Goal: Task Accomplishment & Management: Complete application form

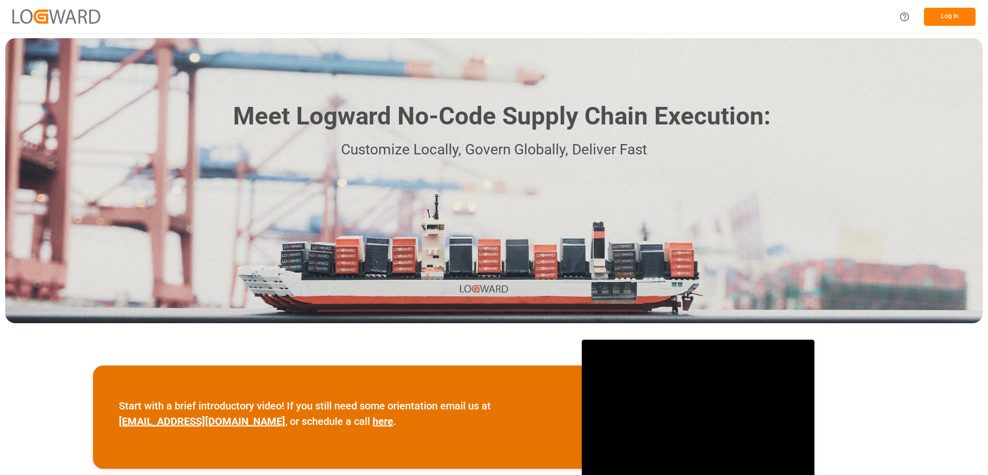
click at [953, 18] on button "Log In" at bounding box center [950, 17] width 52 height 18
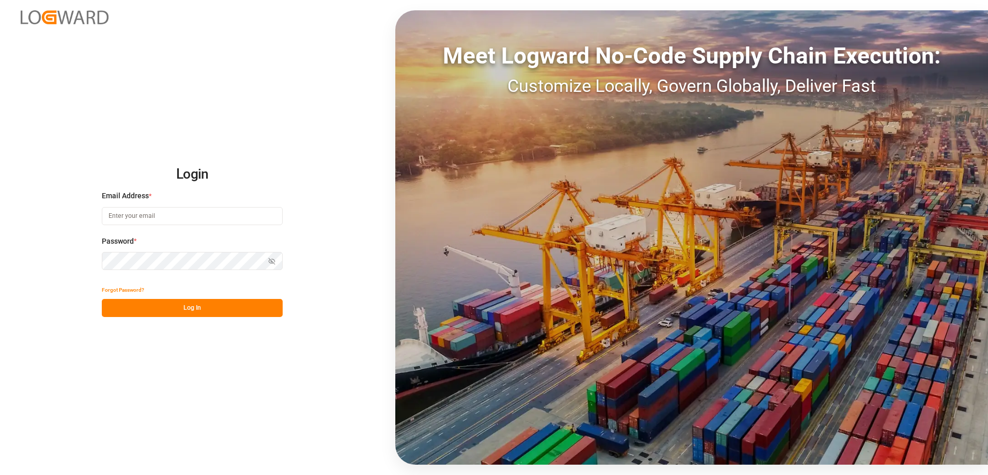
click at [149, 212] on input at bounding box center [192, 216] width 181 height 18
type input "[PERSON_NAME][EMAIL_ADDRESS][DOMAIN_NAME]"
click at [210, 313] on button "Log In" at bounding box center [192, 308] width 181 height 18
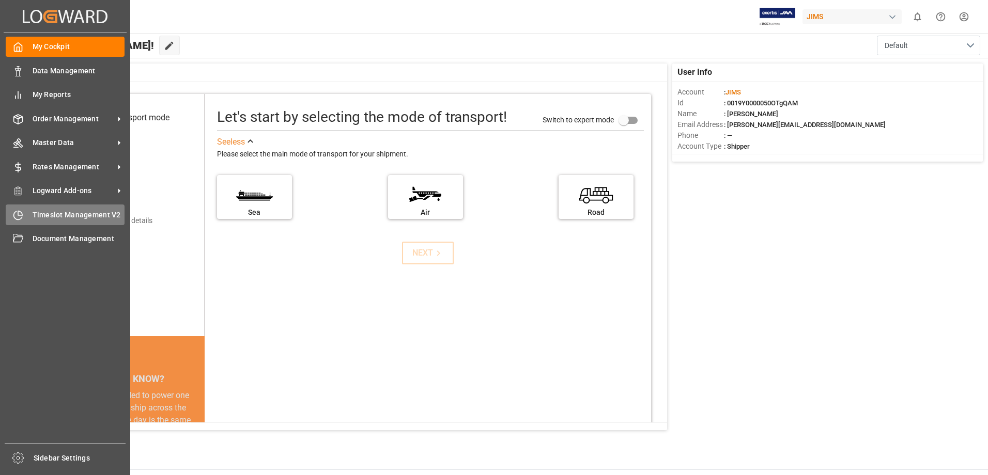
click at [26, 215] on div "Timeslot Management V2 Timeslot Management V2" at bounding box center [65, 215] width 119 height 20
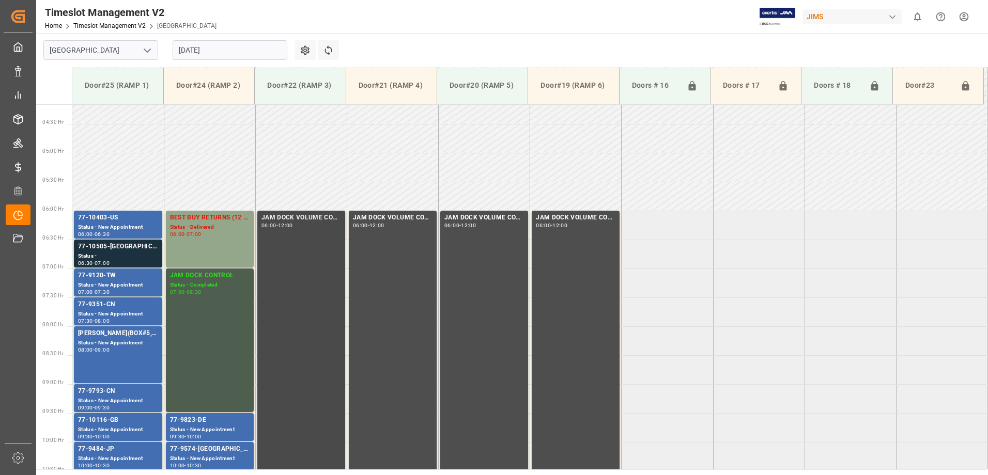
scroll to position [231, 0]
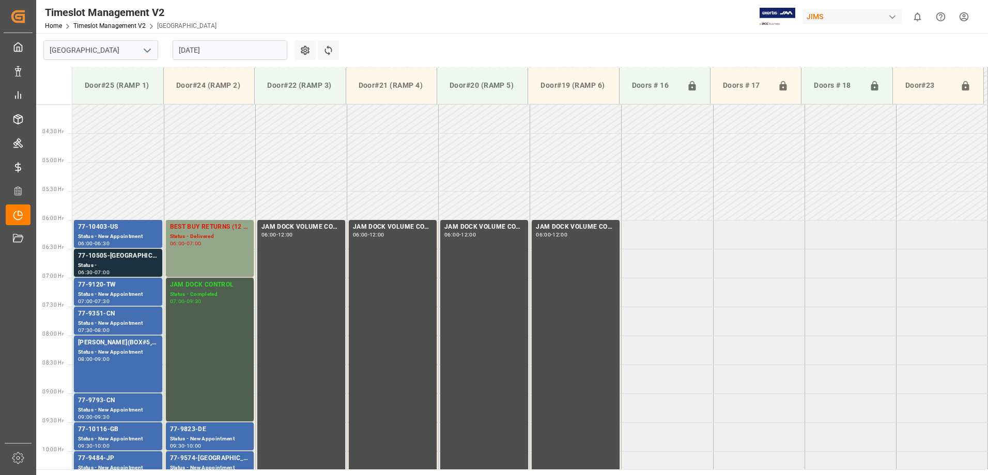
click at [231, 50] on input "[DATE]" at bounding box center [230, 50] width 115 height 20
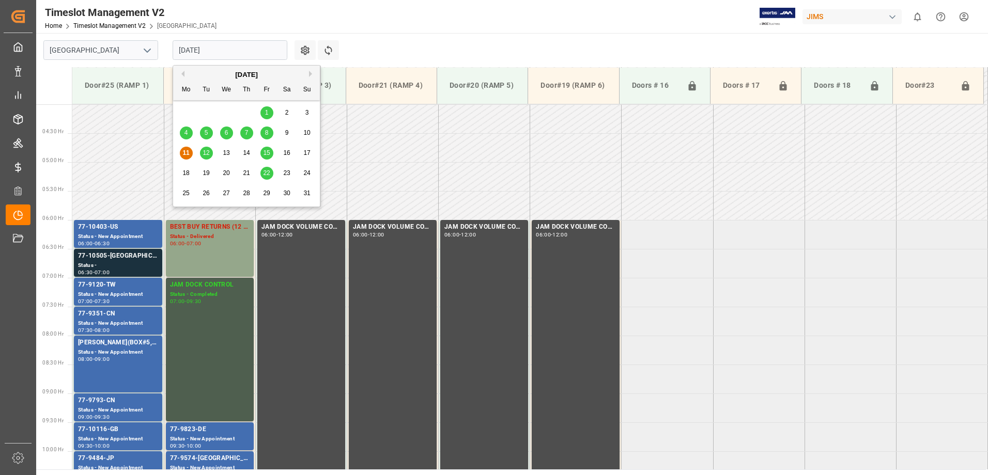
click at [207, 153] on span "12" at bounding box center [206, 152] width 7 height 7
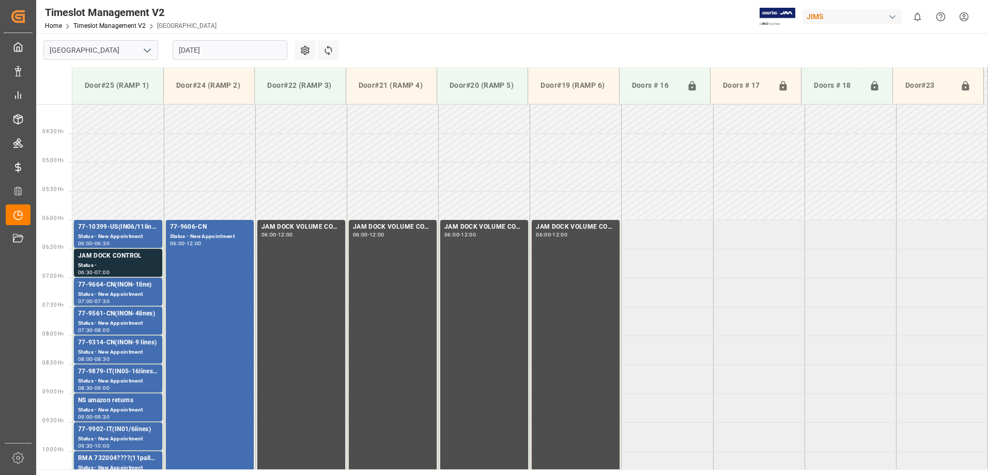
click at [236, 52] on input "[DATE]" at bounding box center [230, 50] width 115 height 20
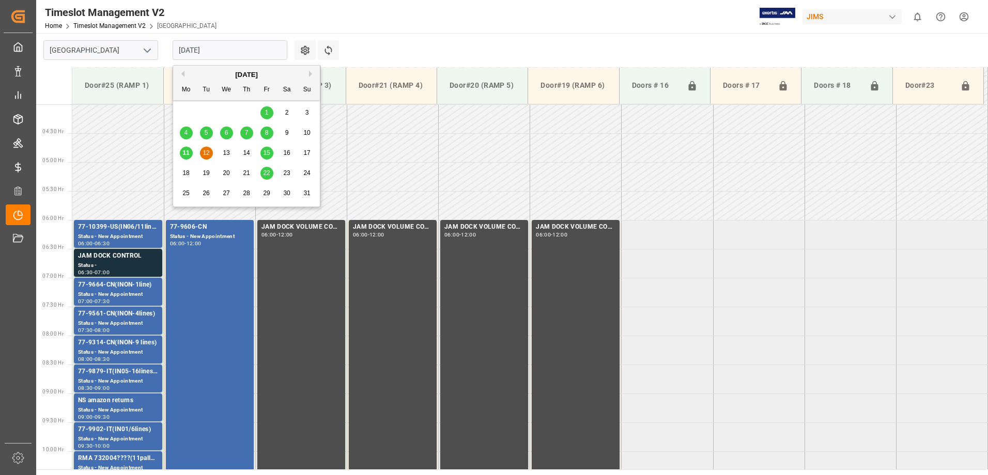
click at [224, 151] on span "13" at bounding box center [226, 152] width 7 height 7
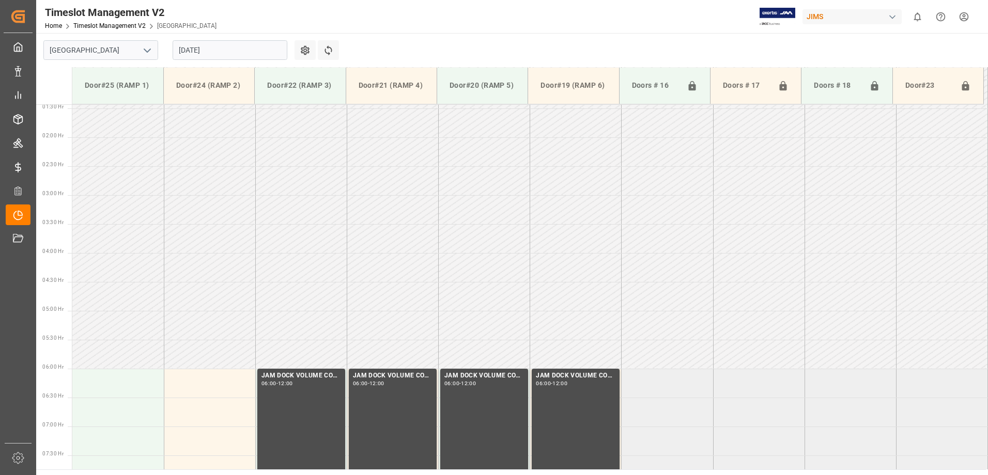
scroll to position [52, 0]
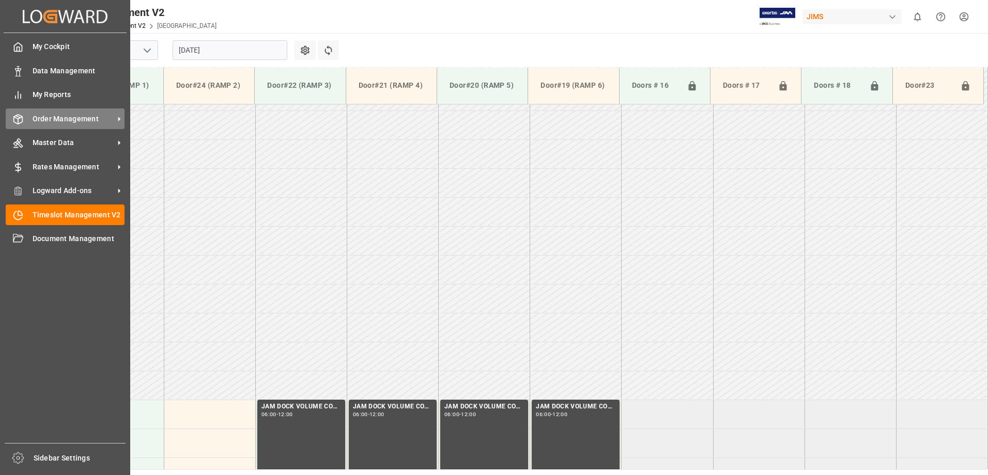
click at [48, 120] on span "Order Management" at bounding box center [74, 119] width 82 height 11
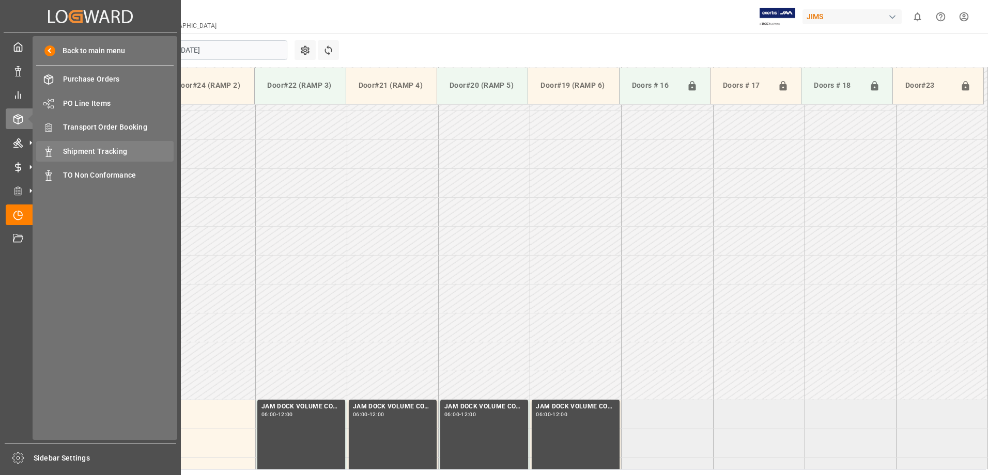
click at [107, 148] on span "Shipment Tracking" at bounding box center [118, 151] width 111 height 11
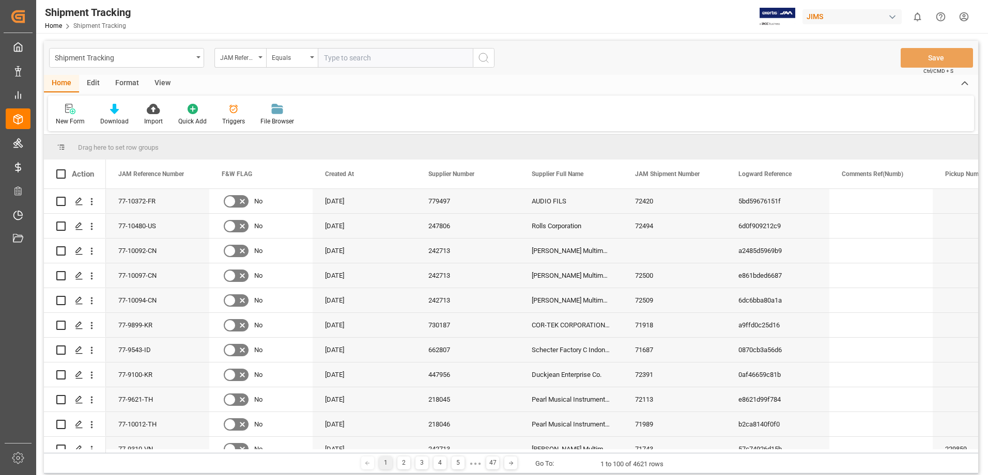
click at [168, 84] on div "View" at bounding box center [163, 84] width 32 height 18
click at [70, 107] on icon at bounding box center [68, 106] width 5 height 4
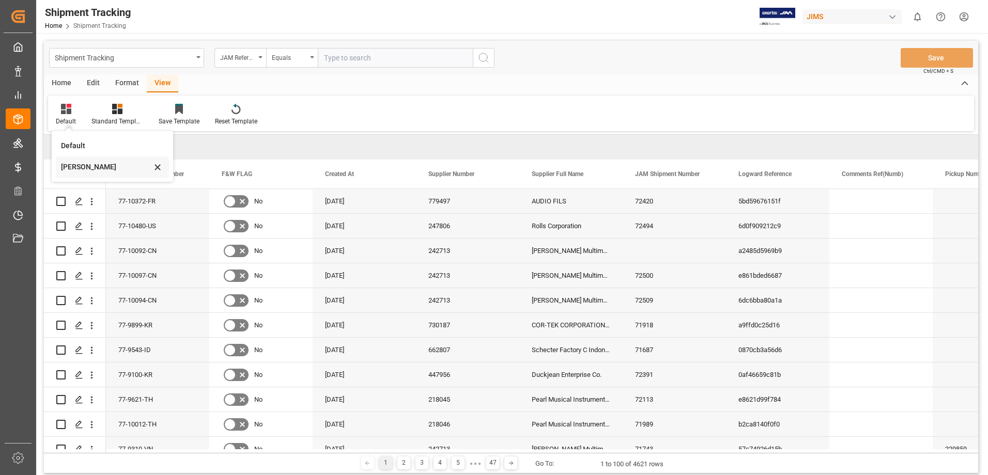
click at [72, 163] on div "[PERSON_NAME]" at bounding box center [106, 167] width 90 height 11
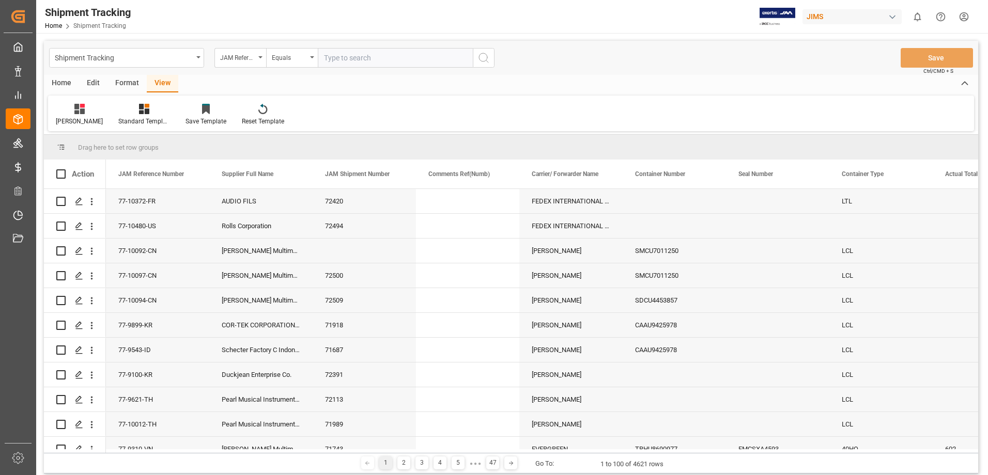
click at [388, 60] on input "text" at bounding box center [395, 58] width 155 height 20
type input "77-9422-cn"
click at [485, 59] on icon "search button" at bounding box center [483, 58] width 12 height 12
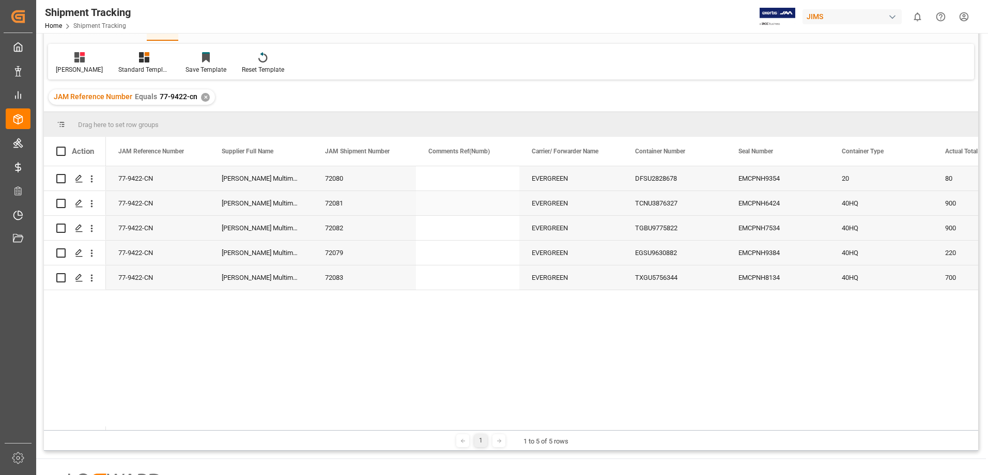
click at [371, 207] on div "72081" at bounding box center [364, 203] width 103 height 24
click at [391, 273] on div "72083" at bounding box center [364, 278] width 103 height 24
click at [389, 319] on div "DFSU2828678 EMCPNH9354 20 80 EVERGREEN 72080 [PERSON_NAME] Multimedia [GEOGRAPH…" at bounding box center [542, 298] width 872 height 264
click at [365, 246] on div "72079" at bounding box center [364, 253] width 103 height 24
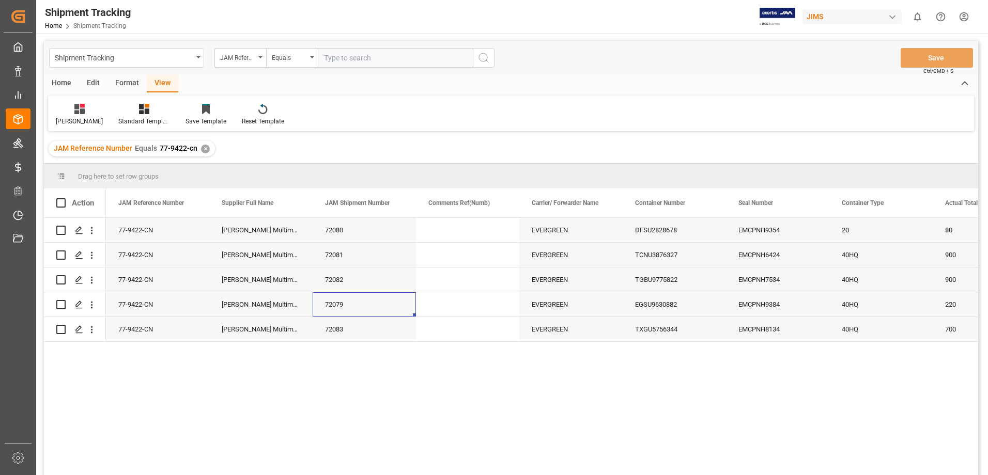
click at [411, 54] on input "text" at bounding box center [395, 58] width 155 height 20
type input "77-9939-us"
click at [484, 55] on icon "search button" at bounding box center [483, 58] width 12 height 12
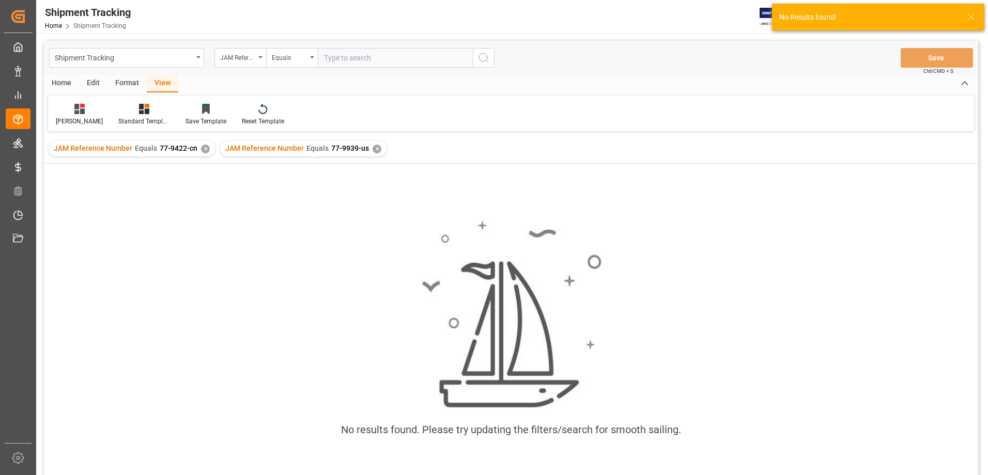
click at [203, 146] on div "✕" at bounding box center [205, 149] width 9 height 9
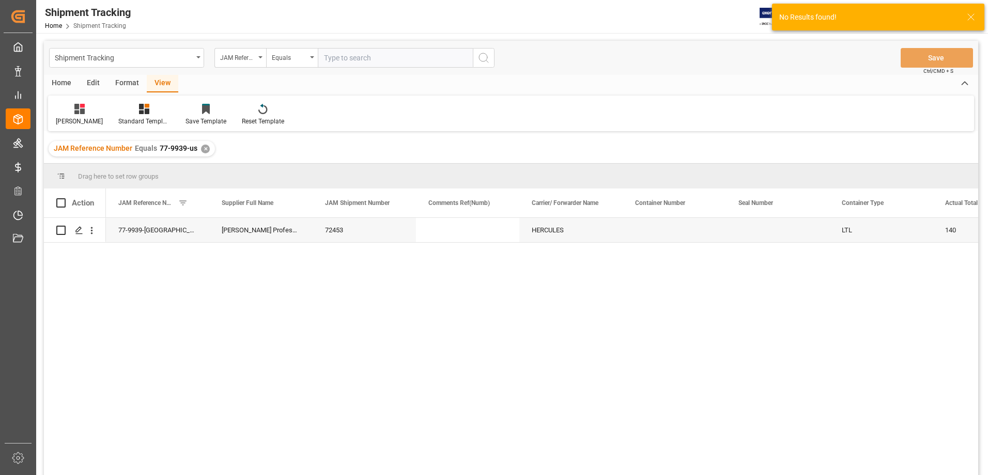
click at [203, 146] on div "✕" at bounding box center [205, 149] width 9 height 9
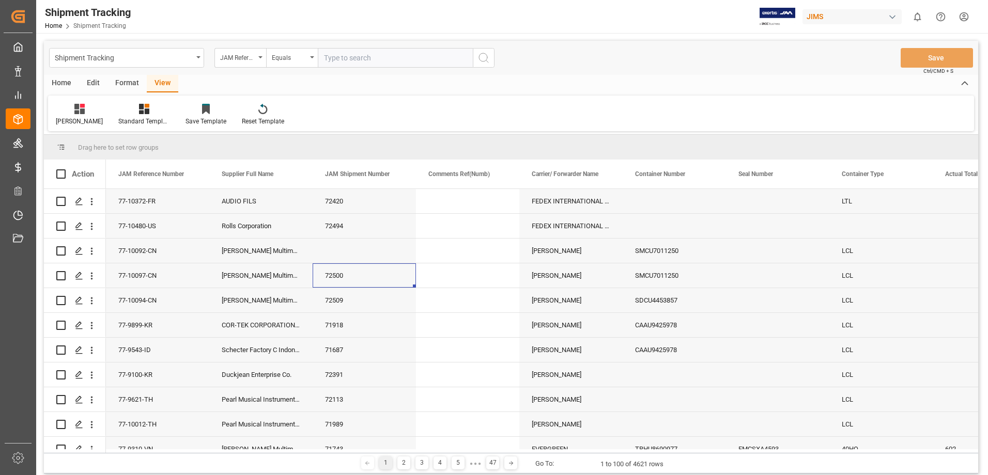
click at [383, 56] on input "text" at bounding box center [395, 58] width 155 height 20
type input "77-9939-us"
click at [487, 58] on icon "search button" at bounding box center [483, 58] width 12 height 12
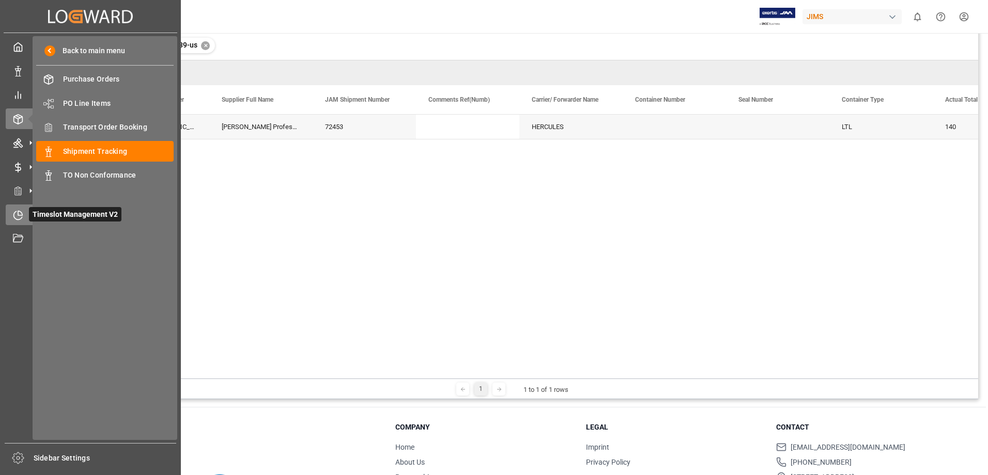
click at [25, 220] on div "Timeslot Management V2 Timeslot Management V2" at bounding box center [90, 215] width 169 height 20
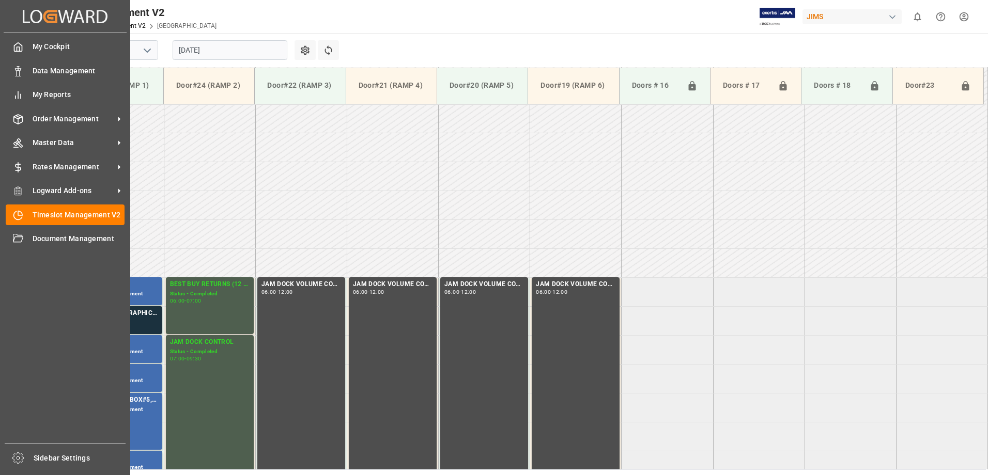
scroll to position [341, 0]
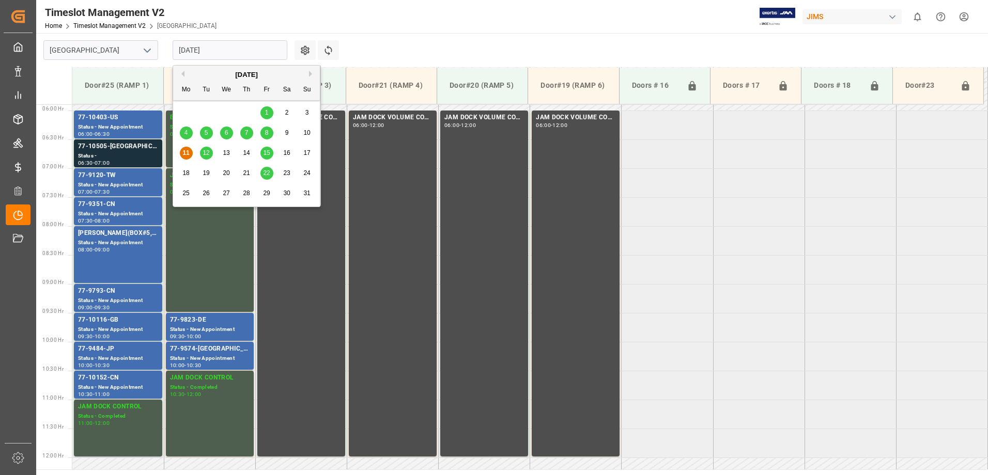
click at [242, 49] on input "[DATE]" at bounding box center [230, 50] width 115 height 20
click at [224, 152] on span "13" at bounding box center [226, 152] width 7 height 7
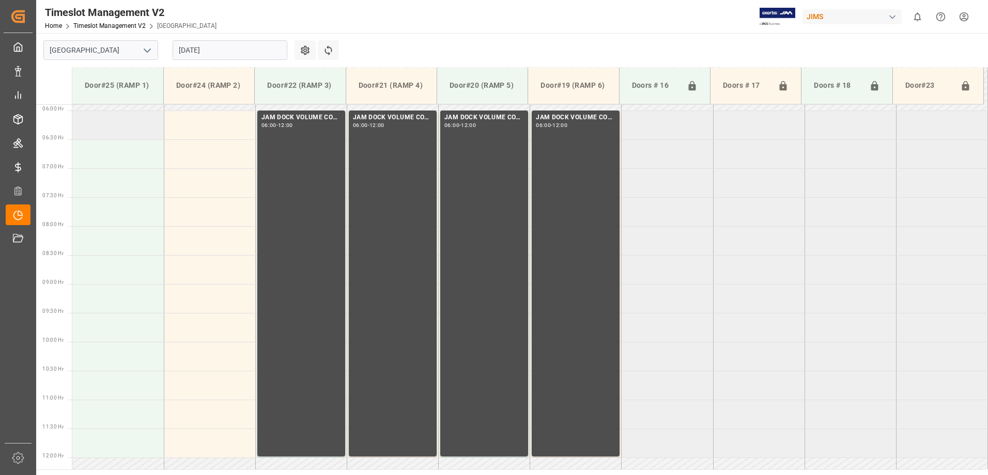
click at [111, 134] on td at bounding box center [117, 125] width 91 height 29
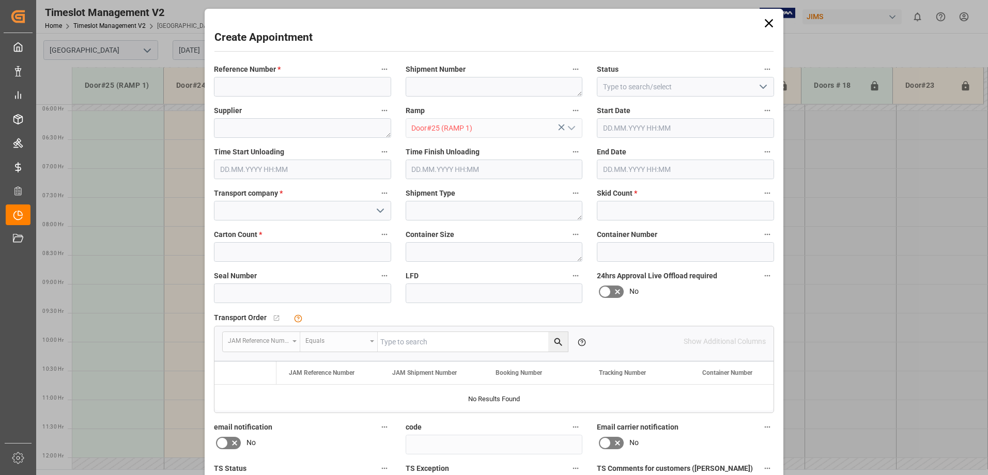
type input "[DATE] 06:00"
type input "[DATE] 06:30"
click at [251, 84] on input at bounding box center [302, 87] width 177 height 20
type input "77-9939-[GEOGRAPHIC_DATA](IN07-13lines)"
click at [484, 89] on textarea at bounding box center [494, 87] width 177 height 20
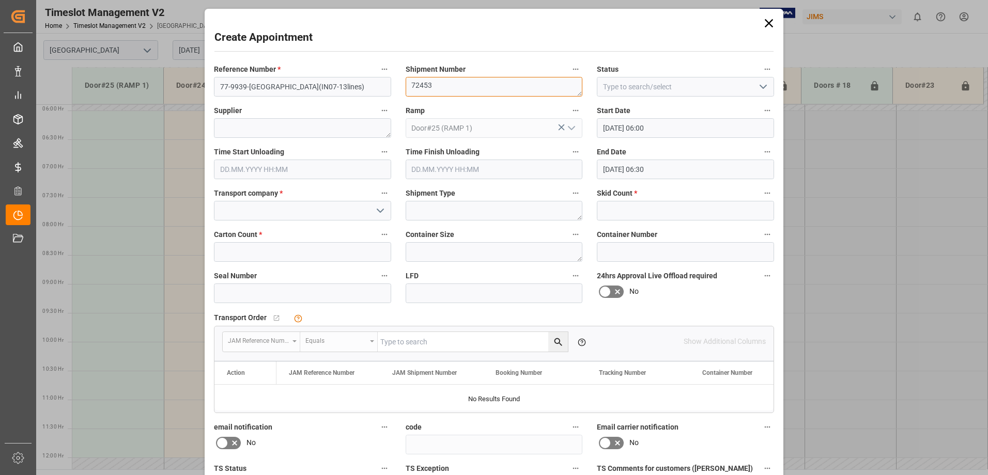
type textarea "72453"
click at [762, 87] on icon "open menu" at bounding box center [763, 87] width 12 height 12
click at [645, 175] on div "New Appointment" at bounding box center [685, 179] width 176 height 23
type input "New Appointment"
click at [283, 129] on textarea at bounding box center [302, 128] width 177 height 20
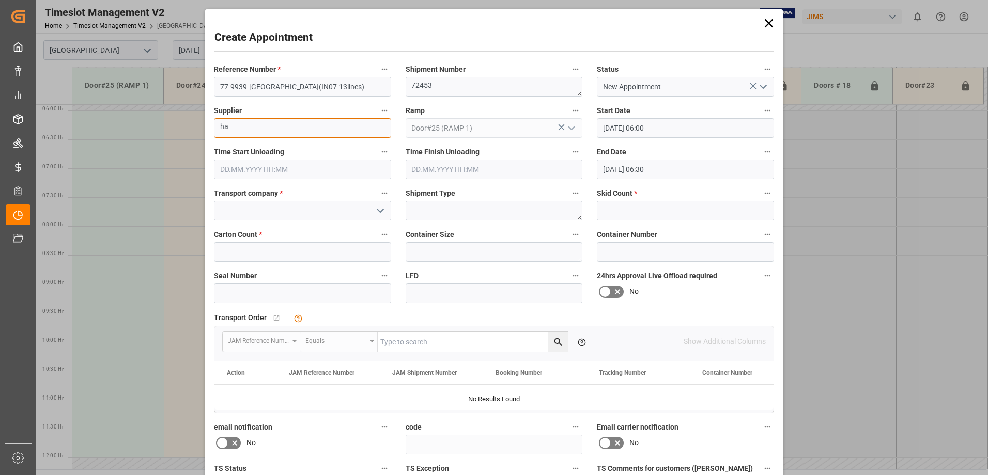
type textarea "h"
type textarea "[PERSON_NAME] PRO"
click at [675, 170] on input "[DATE] 06:30" at bounding box center [685, 170] width 177 height 20
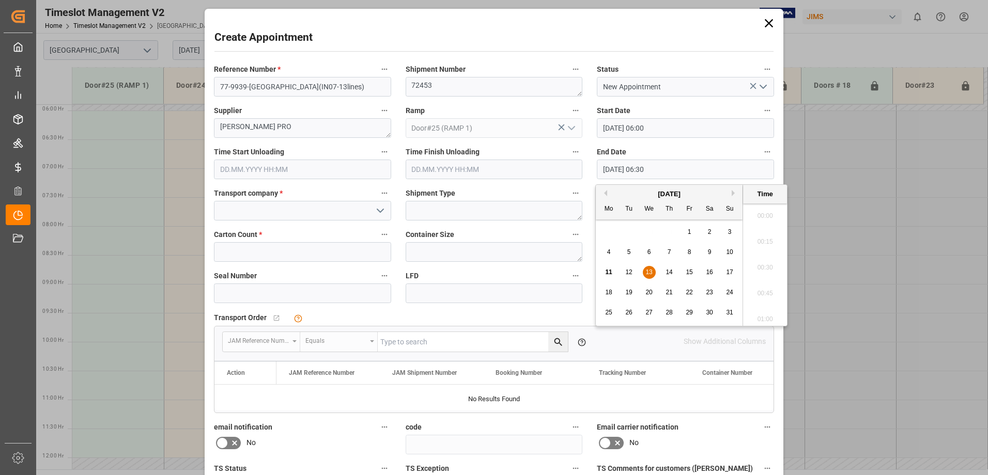
scroll to position [624, 0]
click at [643, 275] on div "13" at bounding box center [649, 273] width 13 height 12
click at [765, 212] on li "07:00" at bounding box center [765, 213] width 44 height 26
type input "[DATE] 07:00"
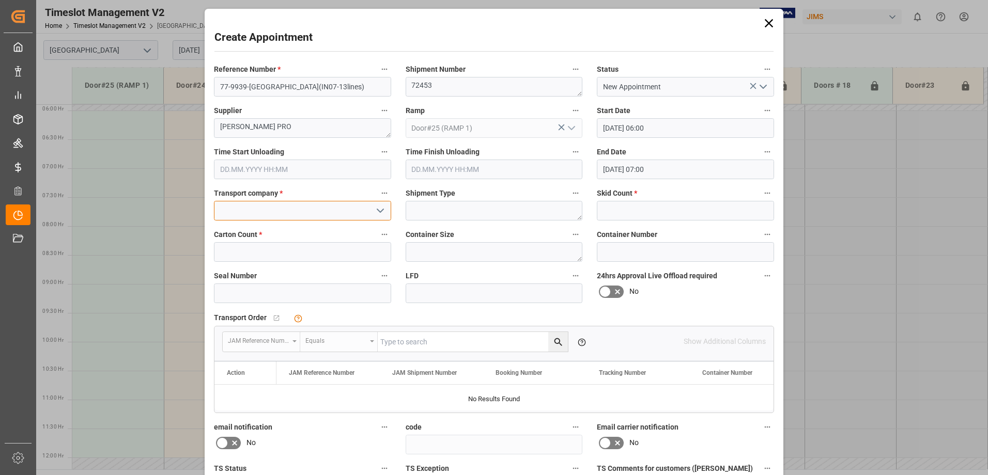
click at [301, 211] on input at bounding box center [302, 211] width 177 height 20
click at [331, 210] on input "HERCULES" at bounding box center [302, 211] width 177 height 20
type input "HERCULES"
click at [461, 214] on textarea at bounding box center [494, 211] width 177 height 20
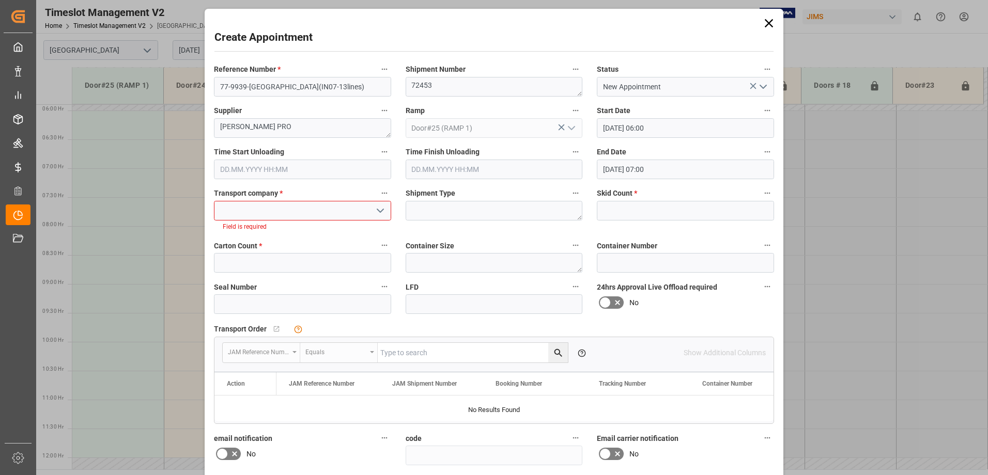
click at [376, 212] on icon "open menu" at bounding box center [380, 211] width 12 height 12
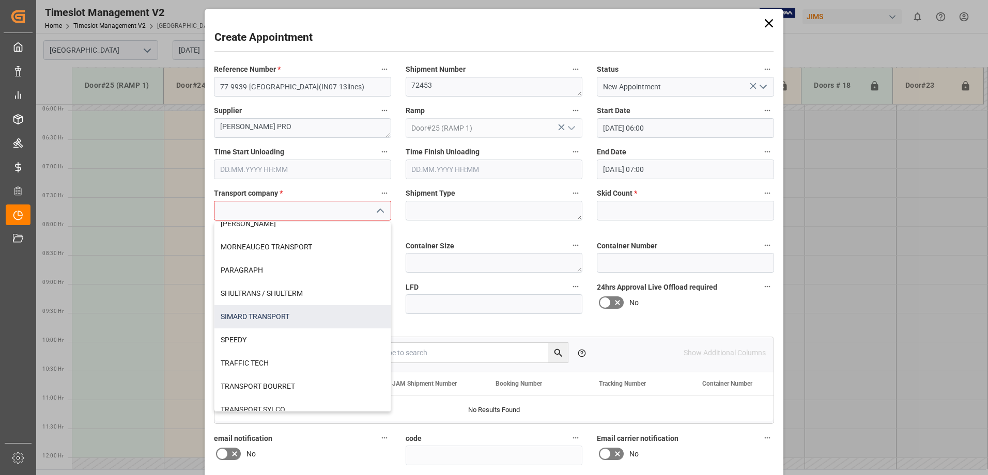
scroll to position [415, 0]
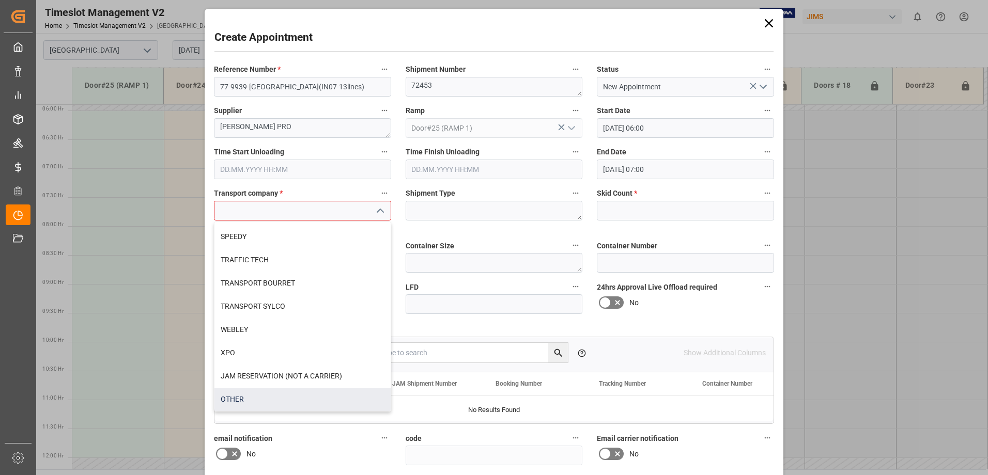
click at [236, 404] on div "OTHER" at bounding box center [302, 399] width 176 height 23
type input "OTHER"
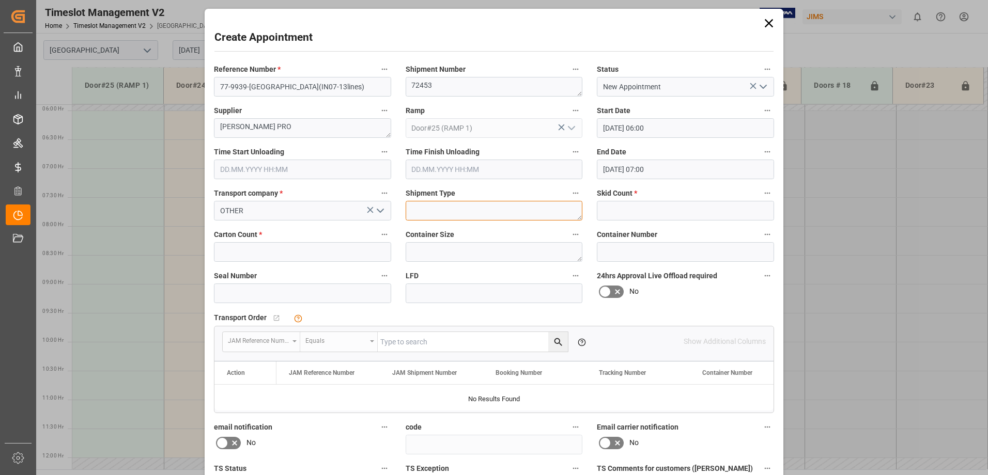
click at [496, 206] on textarea at bounding box center [494, 211] width 177 height 20
type textarea "LTL"
click at [706, 213] on input "text" at bounding box center [685, 211] width 177 height 20
type input "12"
click at [274, 248] on input "text" at bounding box center [302, 252] width 177 height 20
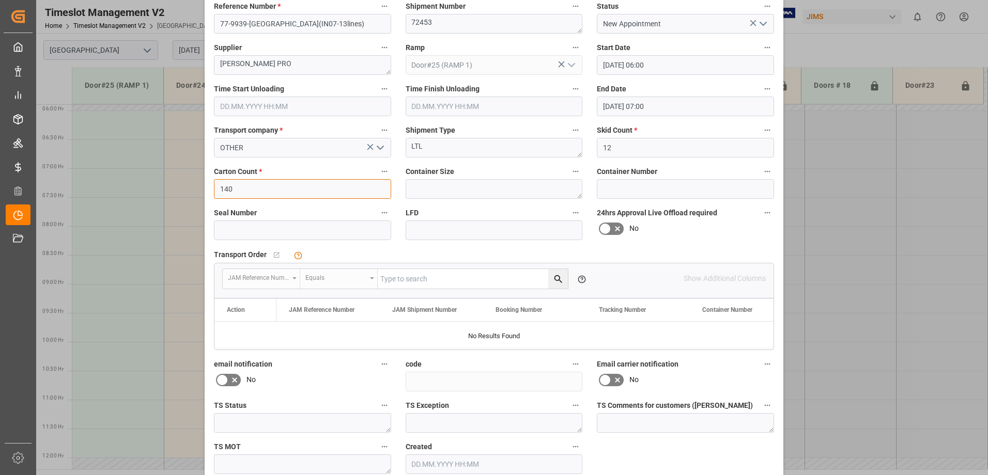
scroll to position [115, 0]
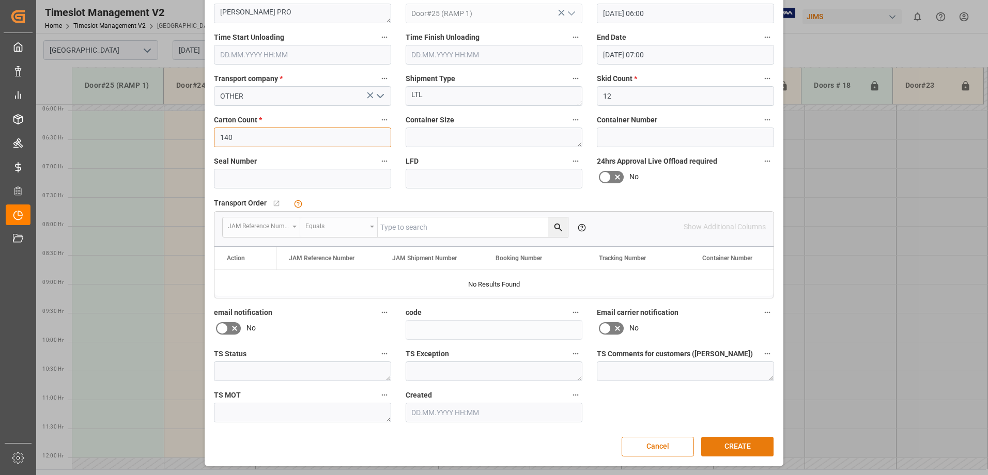
type input "140"
click at [742, 446] on button "CREATE" at bounding box center [737, 447] width 72 height 20
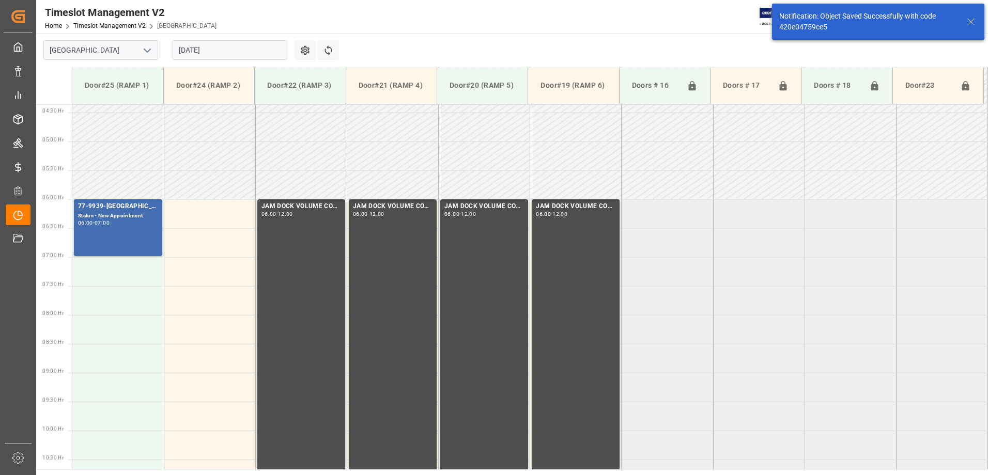
scroll to position [283, 0]
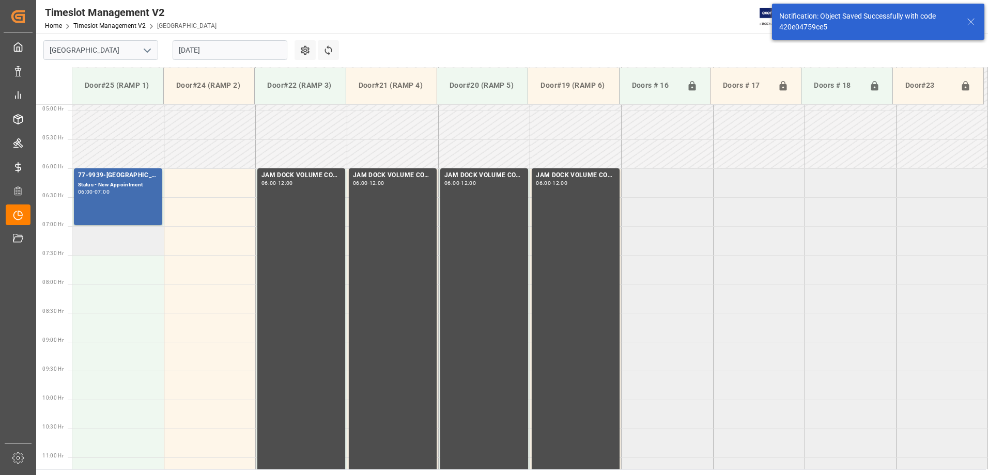
click at [113, 241] on td at bounding box center [117, 240] width 91 height 29
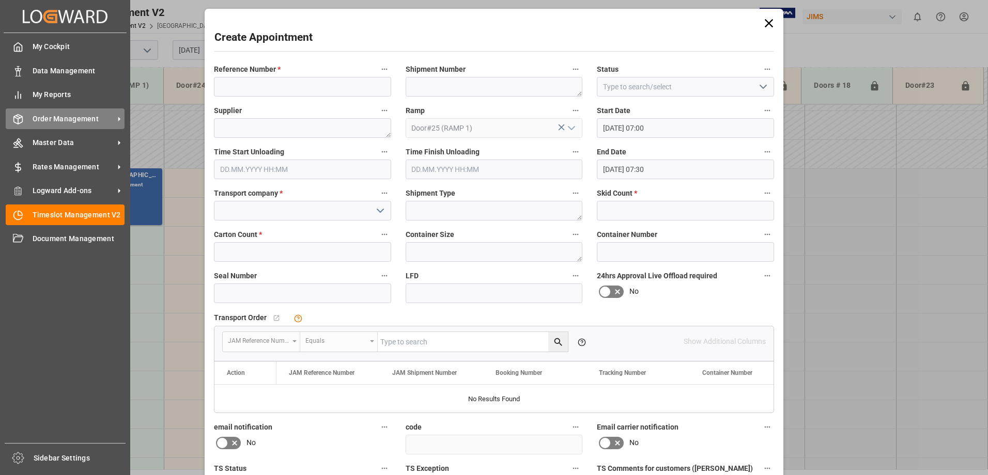
click at [41, 124] on span "Order Management" at bounding box center [74, 119] width 82 height 11
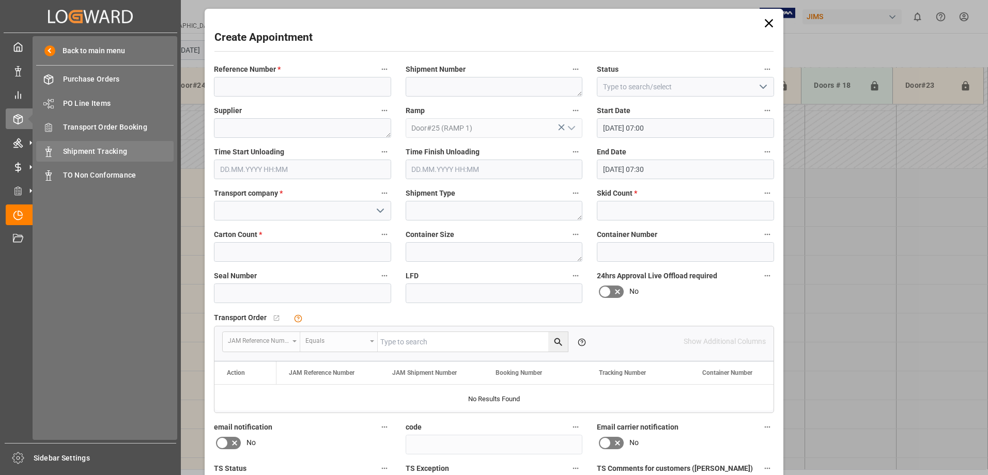
click at [89, 147] on span "Shipment Tracking" at bounding box center [118, 151] width 111 height 11
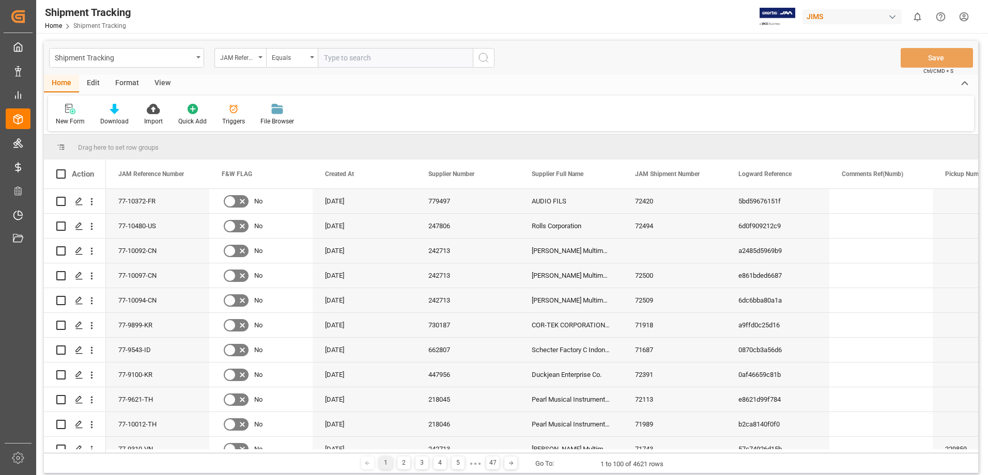
click at [157, 83] on div "View" at bounding box center [163, 84] width 32 height 18
click at [71, 112] on div at bounding box center [66, 108] width 20 height 11
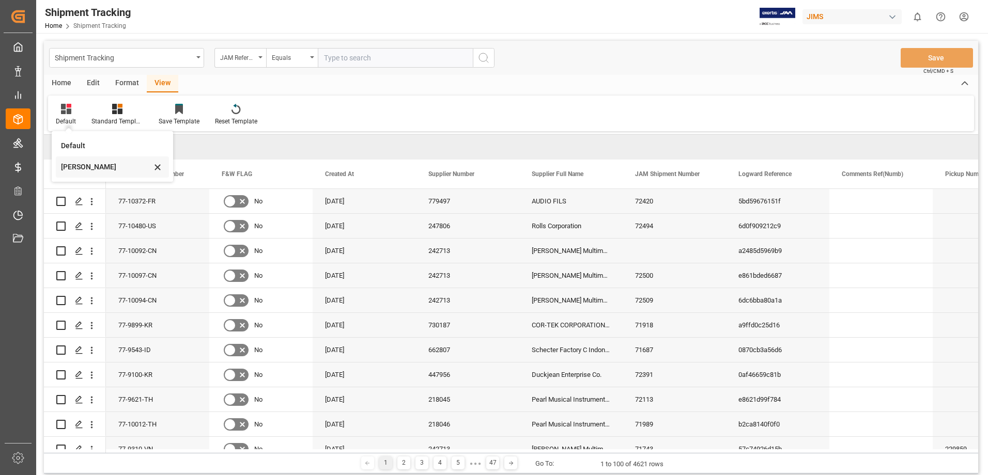
click at [82, 166] on div "[PERSON_NAME]" at bounding box center [106, 167] width 90 height 11
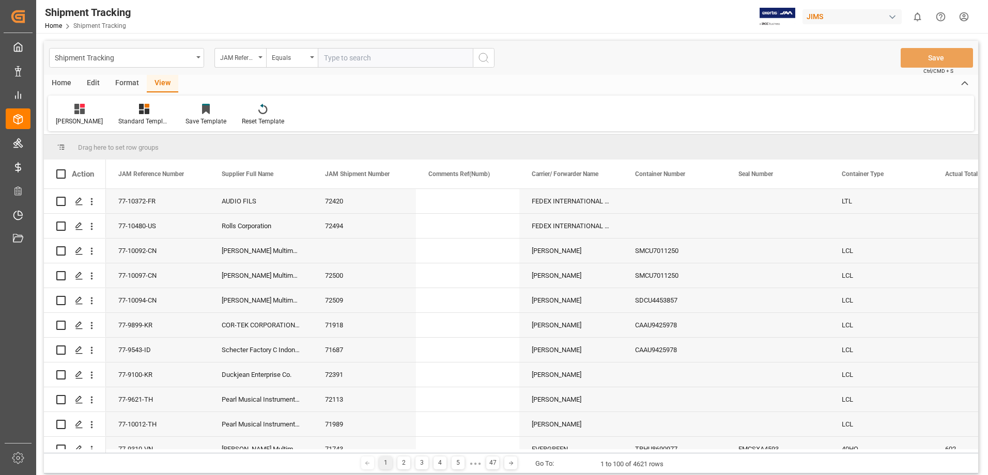
click at [399, 56] on input "text" at bounding box center [395, 58] width 155 height 20
type input "77-10421-US"
click at [483, 63] on icon "search button" at bounding box center [483, 58] width 12 height 12
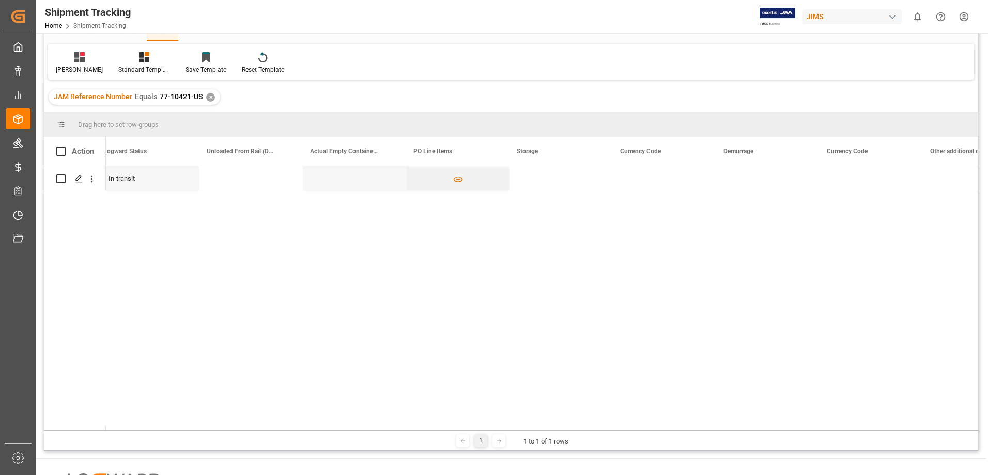
scroll to position [0, 1570]
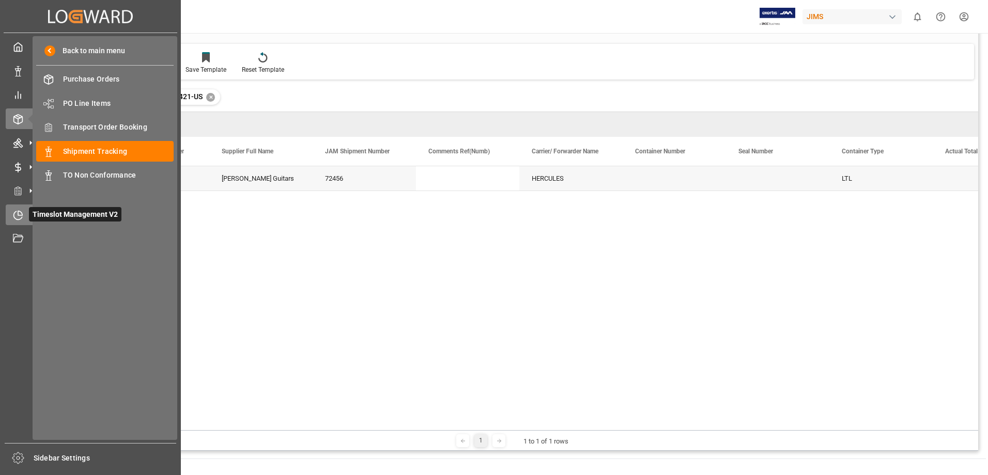
click at [19, 213] on icon at bounding box center [18, 215] width 10 height 10
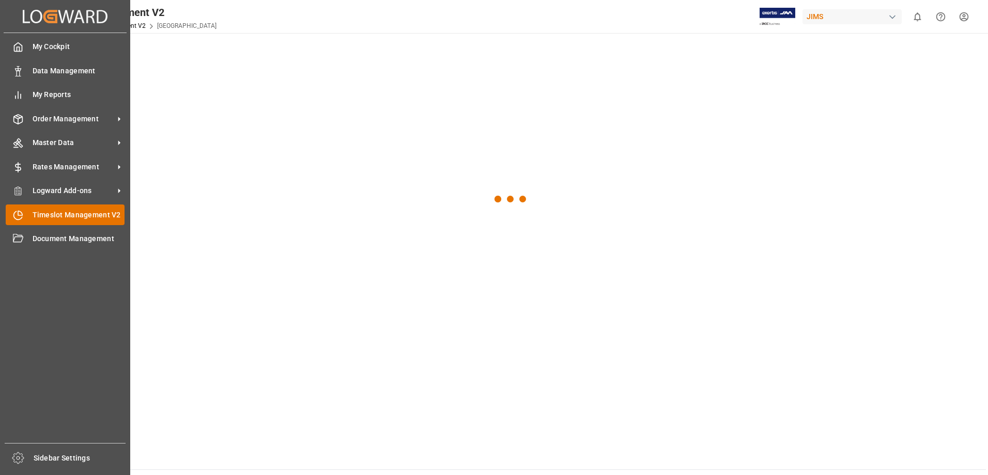
click at [89, 218] on span "Timeslot Management V2" at bounding box center [79, 215] width 92 height 11
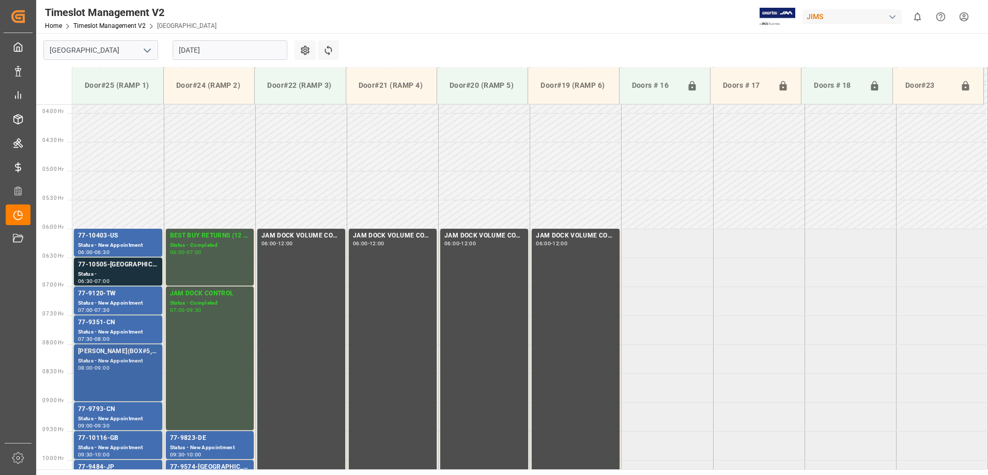
scroll to position [192, 0]
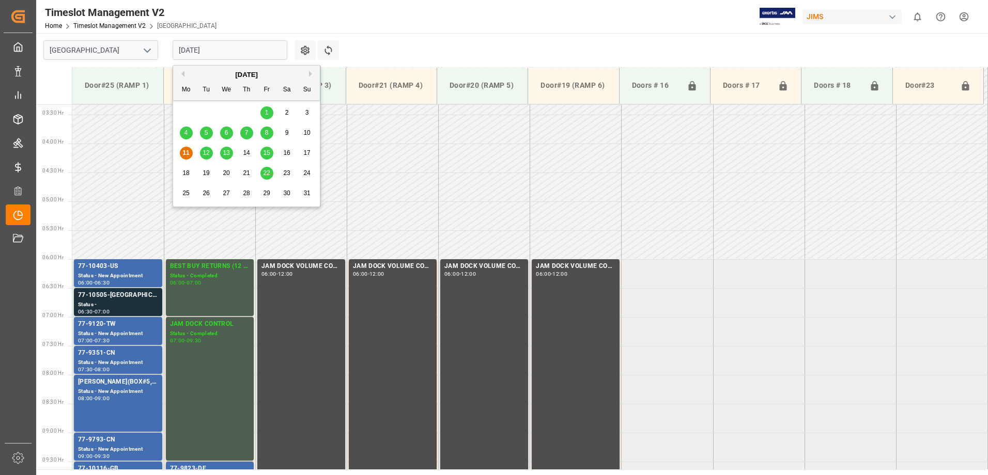
click at [240, 48] on input "[DATE]" at bounding box center [230, 50] width 115 height 20
click at [226, 154] on span "13" at bounding box center [226, 152] width 7 height 7
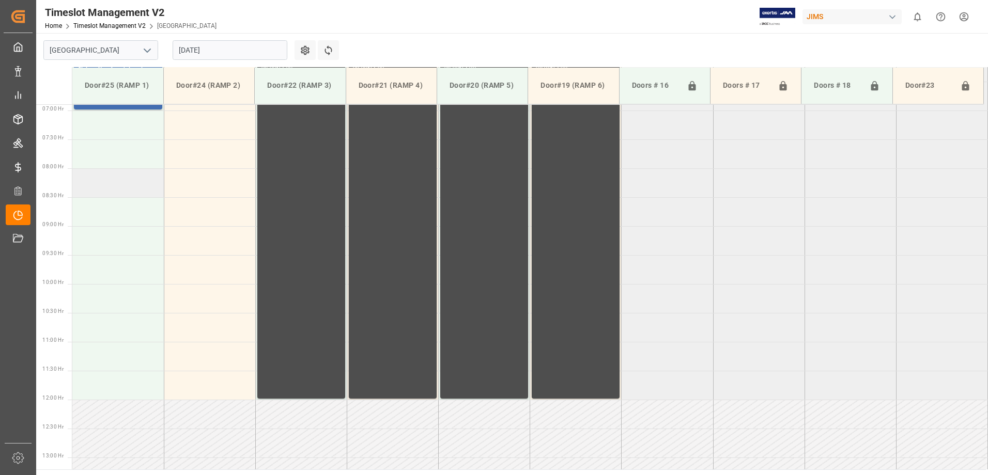
scroll to position [347, 0]
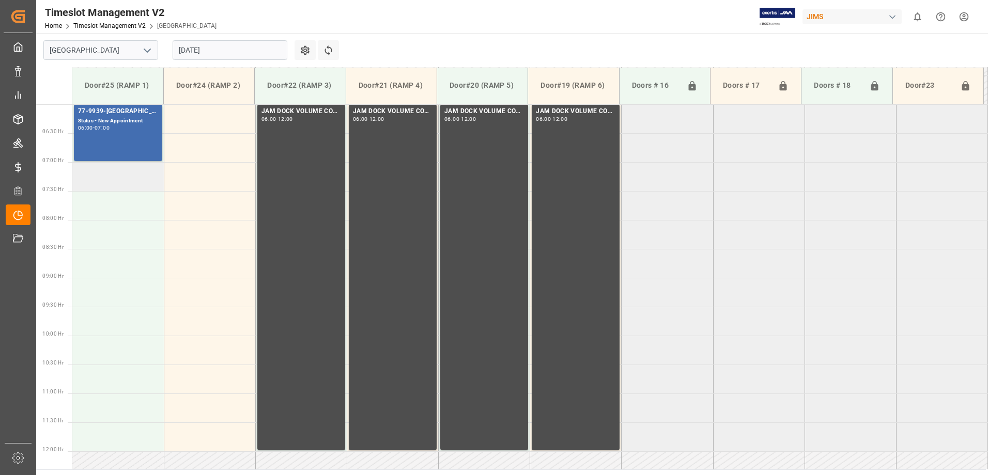
click at [107, 179] on td at bounding box center [117, 176] width 91 height 29
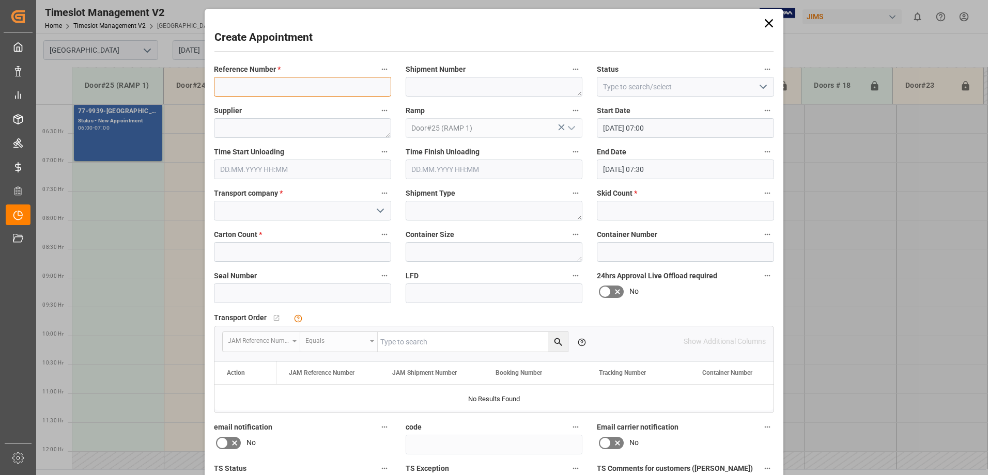
click at [288, 86] on input at bounding box center [302, 87] width 177 height 20
type input "77-10421-[GEOGRAPHIC_DATA](IN01-7LINES)"
click at [445, 88] on textarea at bounding box center [494, 87] width 177 height 20
type textarea "72456"
click at [763, 85] on icon "open menu" at bounding box center [763, 87] width 12 height 12
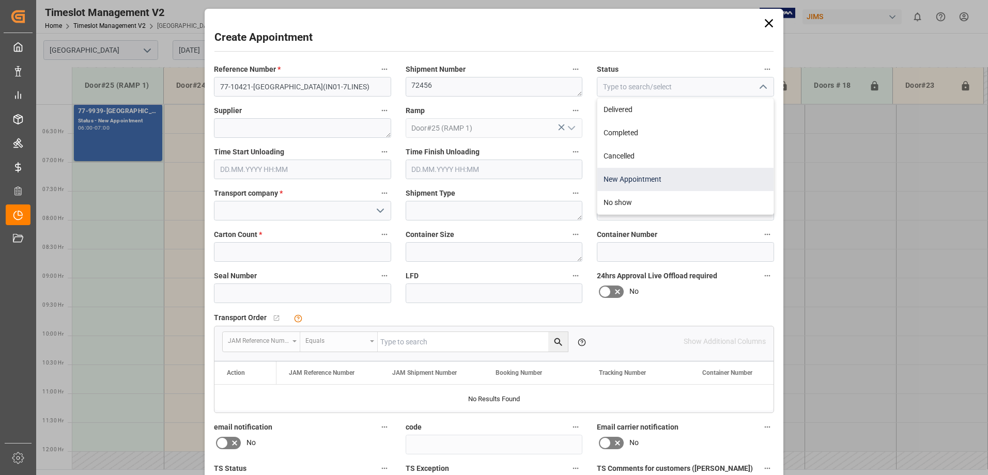
click at [645, 177] on div "New Appointment" at bounding box center [685, 179] width 176 height 23
type input "New Appointment"
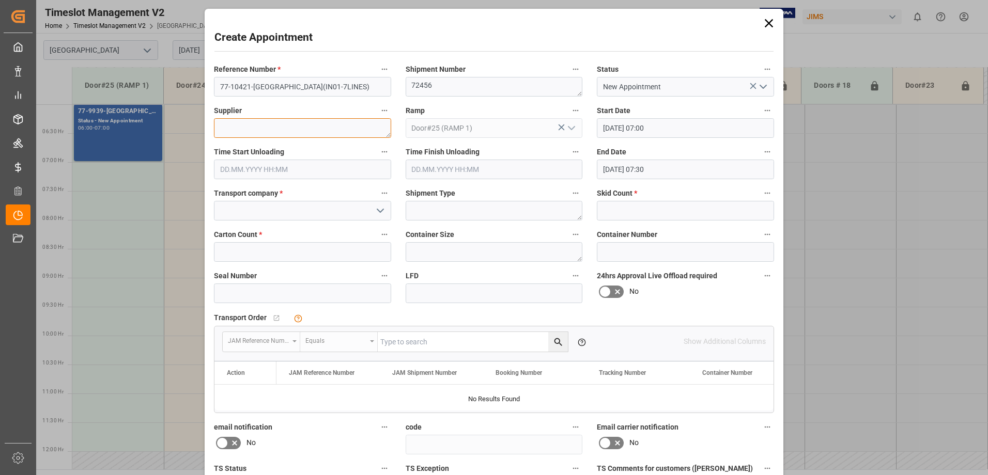
click at [261, 130] on textarea at bounding box center [302, 128] width 177 height 20
type textarea "[PERSON_NAME] GUITARS"
click at [378, 211] on polyline "open menu" at bounding box center [380, 210] width 6 height 3
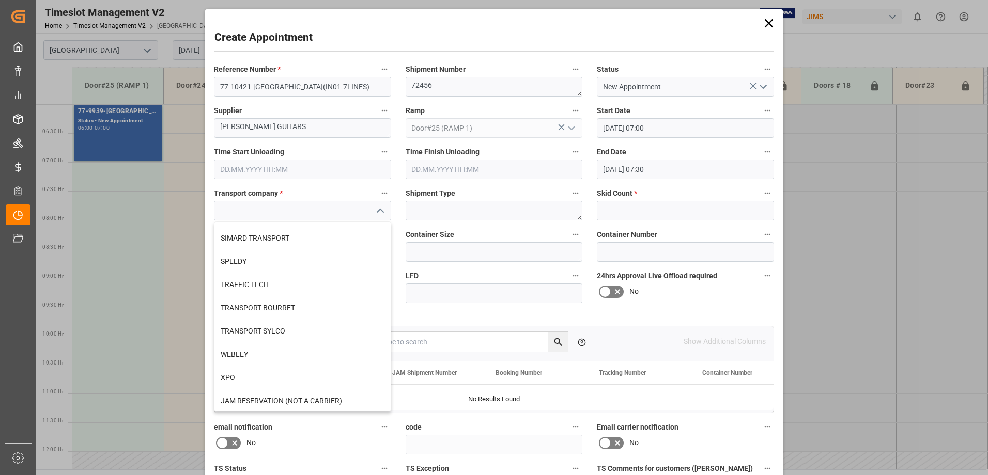
scroll to position [415, 0]
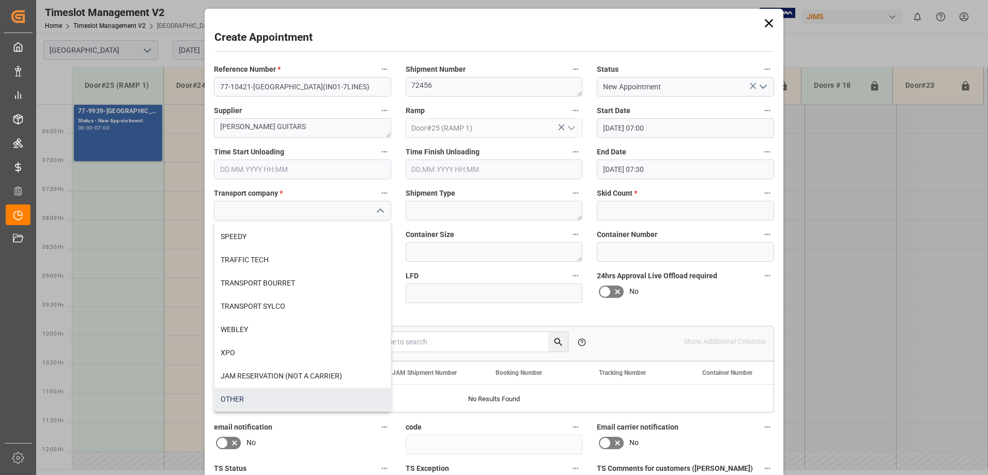
click at [265, 400] on div "OTHER" at bounding box center [302, 399] width 176 height 23
type input "OTHER"
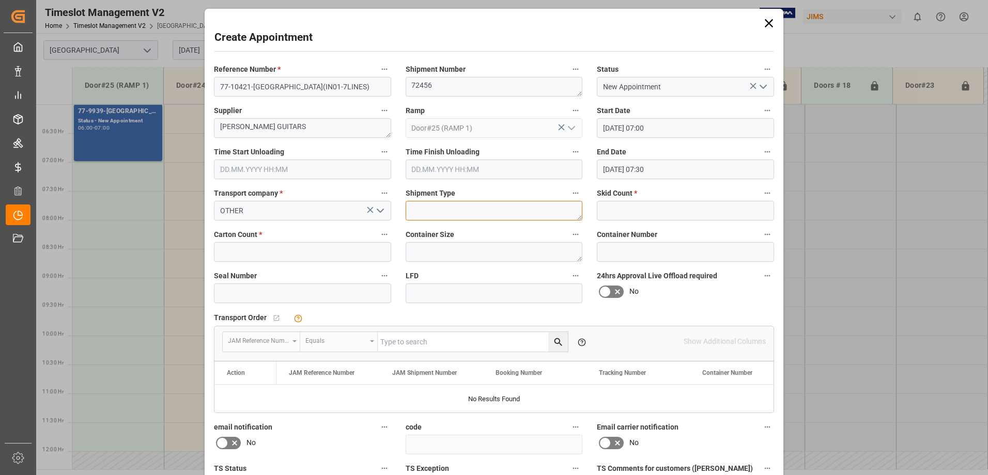
click at [489, 212] on textarea at bounding box center [494, 211] width 177 height 20
type textarea "LTL"
click at [653, 210] on input "text" at bounding box center [685, 211] width 177 height 20
type input "1"
click at [261, 254] on input "text" at bounding box center [302, 252] width 177 height 20
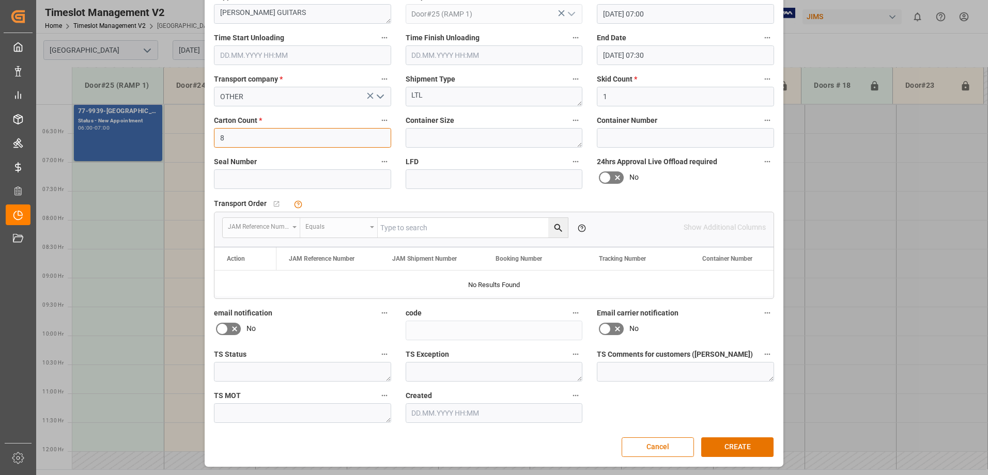
scroll to position [115, 0]
type input "8"
click at [740, 445] on button "CREATE" at bounding box center [737, 447] width 72 height 20
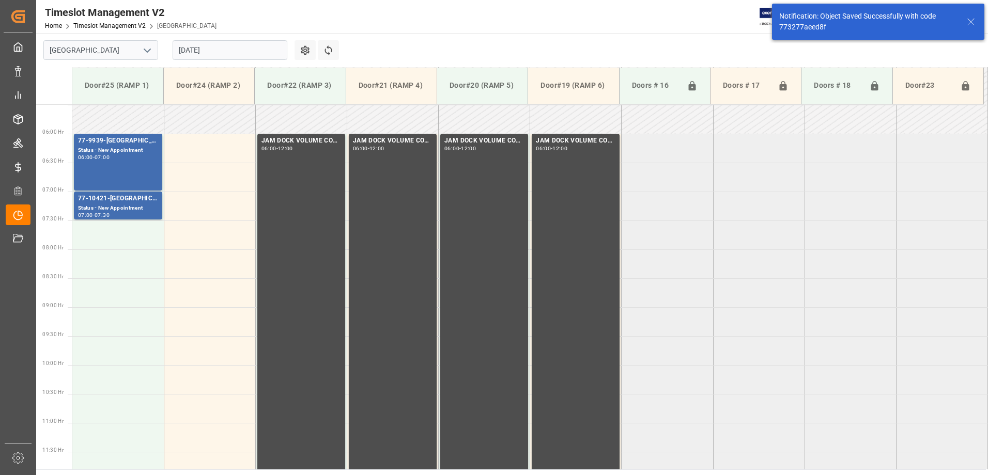
scroll to position [341, 0]
